Goal: Task Accomplishment & Management: Complete application form

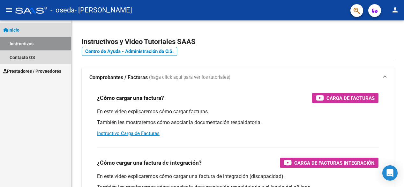
click at [9, 29] on span "Inicio" at bounding box center [11, 29] width 16 height 7
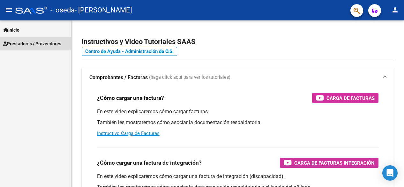
click at [37, 42] on span "Prestadores / Proveedores" at bounding box center [32, 43] width 58 height 7
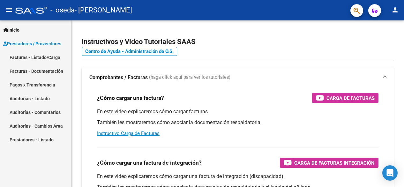
click at [35, 59] on link "Facturas - Listado/Carga" at bounding box center [35, 57] width 71 height 14
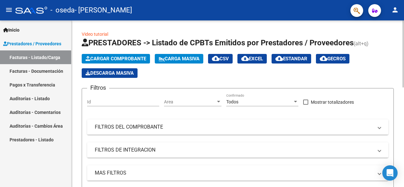
click at [95, 60] on span "Cargar Comprobante" at bounding box center [116, 59] width 61 height 6
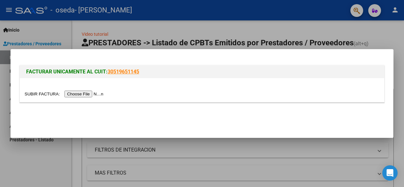
click at [80, 92] on input "file" at bounding box center [65, 94] width 81 height 7
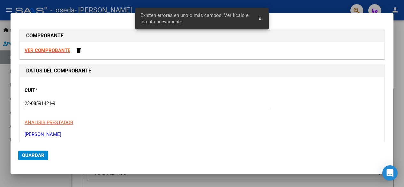
scroll to position [137, 0]
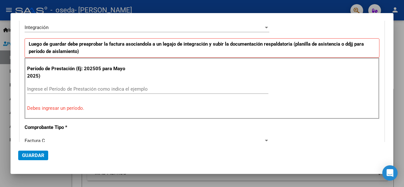
click at [41, 88] on input "Ingrese el Período de Prestación como indica el ejemplo" at bounding box center [147, 89] width 241 height 6
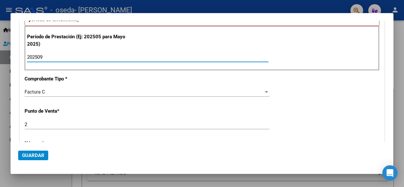
scroll to position [233, 0]
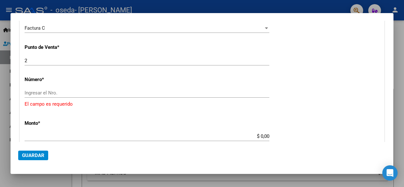
type input "202509"
click at [54, 92] on input "Ingresar el Nro." at bounding box center [147, 93] width 245 height 6
click at [25, 91] on input "Ingresar el Nro." at bounding box center [147, 93] width 245 height 6
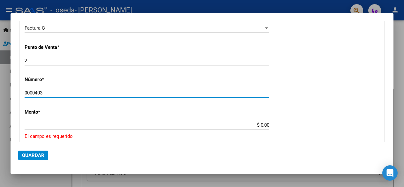
type input "0000403"
click at [40, 125] on input "$ 0,00" at bounding box center [147, 125] width 245 height 6
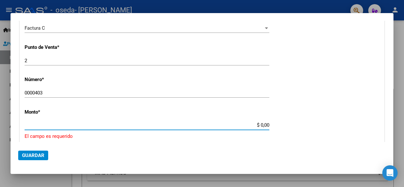
type input "$ 210.300,37"
type input "[DATE]"
type input "75409146533751"
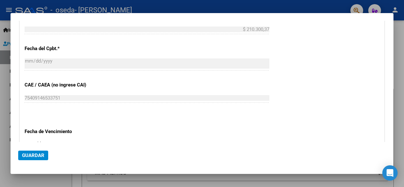
scroll to position [360, 0]
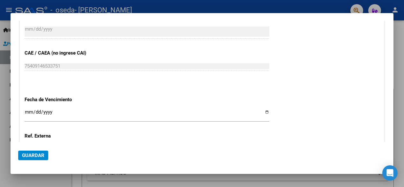
click at [27, 110] on input "Ingresar la fecha" at bounding box center [147, 114] width 245 height 10
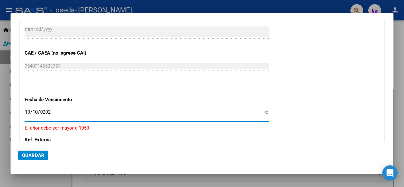
type input "[DATE]"
click at [60, 147] on mat-dialog-actions "Guardar" at bounding box center [202, 154] width 368 height 24
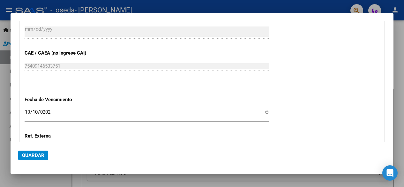
click at [26, 155] on span "Guardar" at bounding box center [33, 156] width 22 height 6
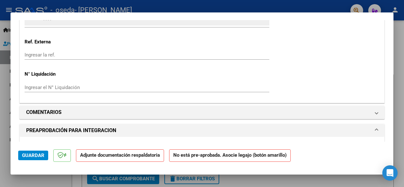
scroll to position [479, 0]
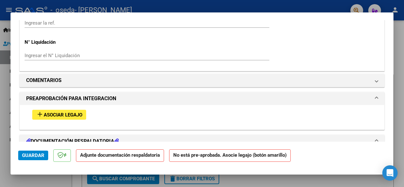
click at [60, 113] on span "Asociar Legajo" at bounding box center [63, 115] width 39 height 6
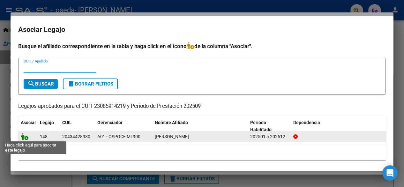
click at [22, 136] on icon at bounding box center [25, 136] width 8 height 7
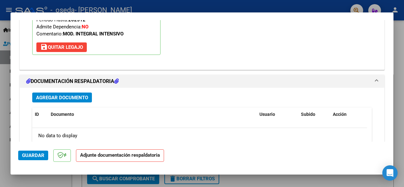
scroll to position [670, 0]
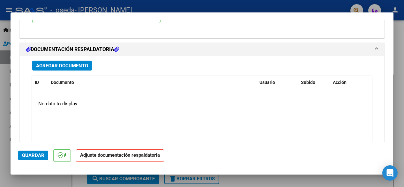
click at [75, 63] on span "Agregar Documento" at bounding box center [62, 66] width 52 height 6
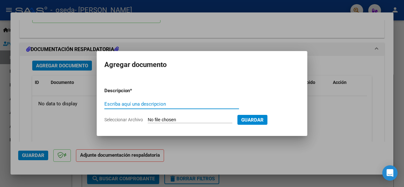
click at [115, 121] on span "Seleccionar Archivo" at bounding box center [123, 119] width 39 height 5
click at [148, 121] on input "Seleccionar Archivo" at bounding box center [190, 120] width 85 height 6
type input "C:\fakepath\Planilla asistencia disca [DATE].pdf"
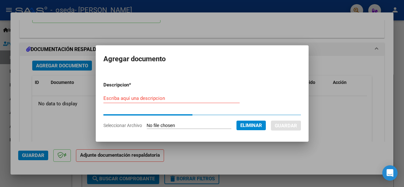
click at [105, 97] on input "Escriba aquí una descripcion" at bounding box center [171, 98] width 136 height 6
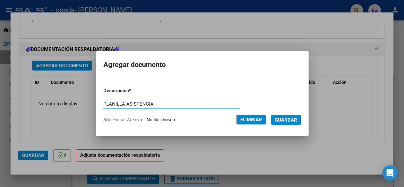
type input "PLANILLA ASISTENCIA"
click at [282, 117] on span "Guardar" at bounding box center [286, 120] width 22 height 6
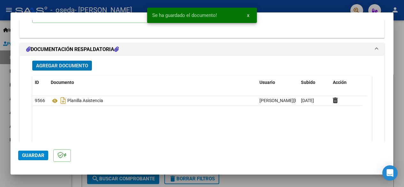
click at [54, 64] on span "Agregar Documento" at bounding box center [62, 66] width 52 height 6
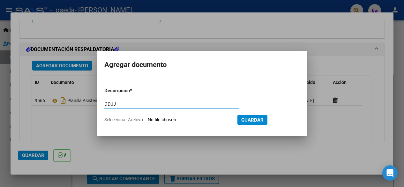
type input "DDJJ"
click at [109, 118] on span "Seleccionar Archivo" at bounding box center [123, 119] width 39 height 5
click at [148, 118] on input "Seleccionar Archivo" at bounding box center [190, 120] width 85 height 6
type input "C:\fakepath\DECLARACION [PERSON_NAME] [DATE] .docx"
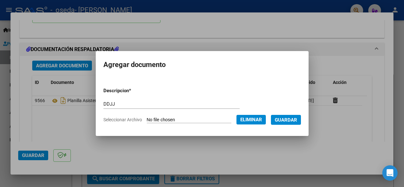
click at [287, 118] on span "Guardar" at bounding box center [286, 120] width 22 height 6
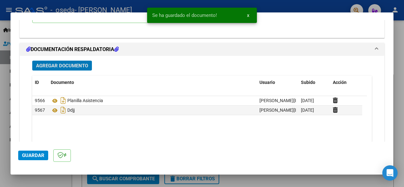
click at [33, 152] on button "Guardar" at bounding box center [33, 156] width 30 height 10
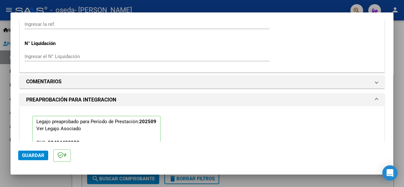
scroll to position [367, 0]
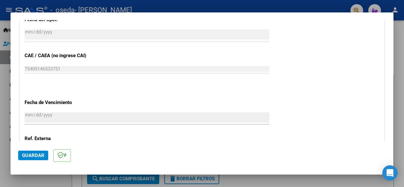
click at [26, 155] on span "Guardar" at bounding box center [33, 156] width 22 height 6
